Goal: Transaction & Acquisition: Register for event/course

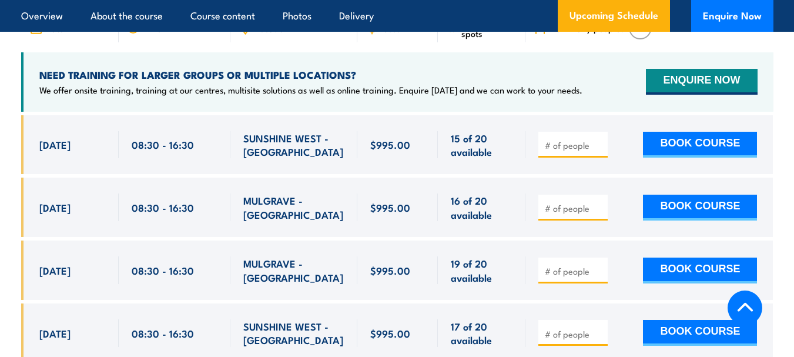
scroll to position [2094, 0]
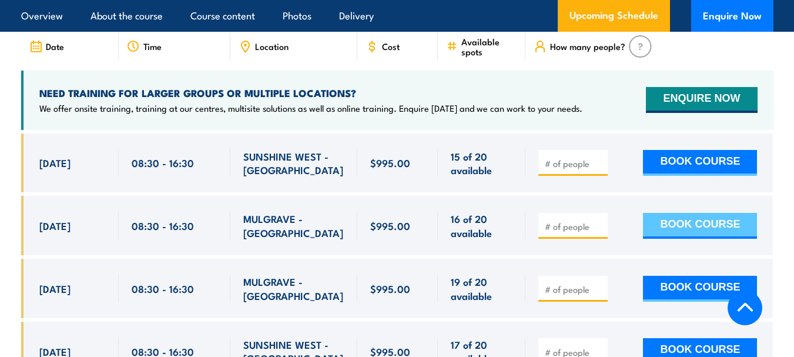
click at [686, 213] on button "BOOK COURSE" at bounding box center [700, 226] width 114 height 26
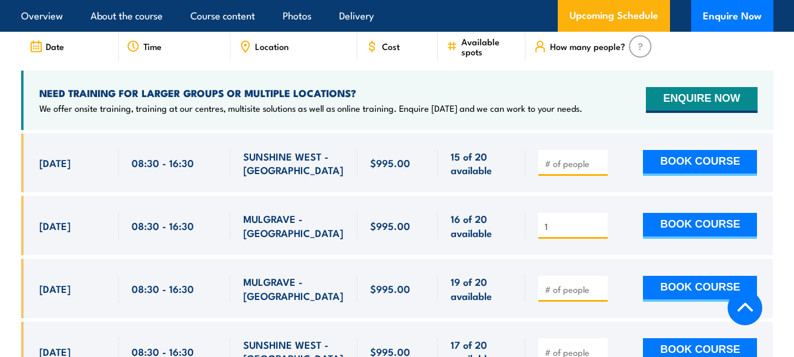
type input "1"
click at [598, 220] on input "1" at bounding box center [574, 226] width 59 height 12
click at [688, 213] on button "BOOK COURSE" at bounding box center [700, 226] width 114 height 26
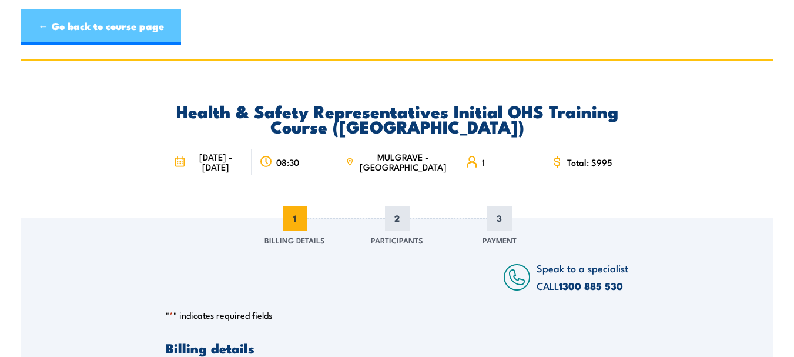
click at [37, 26] on link "← Go back to course page" at bounding box center [101, 26] width 160 height 35
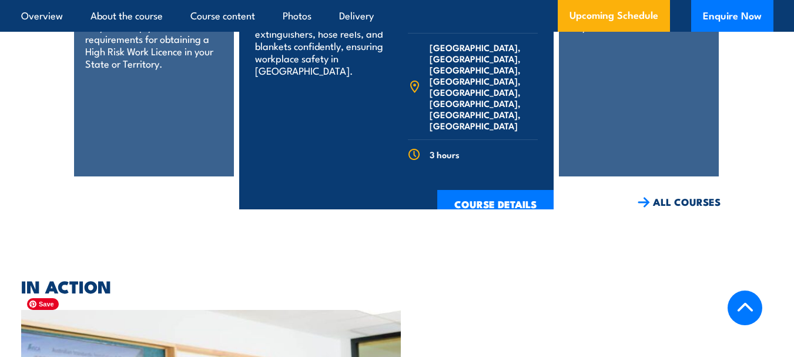
scroll to position [2710, 0]
